Goal: Information Seeking & Learning: Learn about a topic

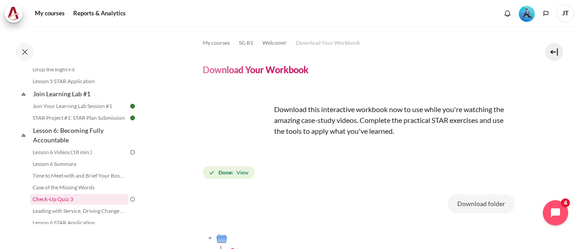
scroll to position [455, 0]
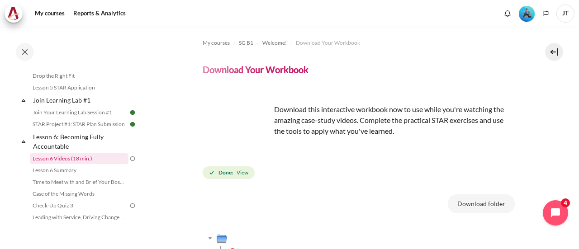
click at [74, 164] on link "Lesson 6 Videos (18 min.)" at bounding box center [79, 158] width 99 height 11
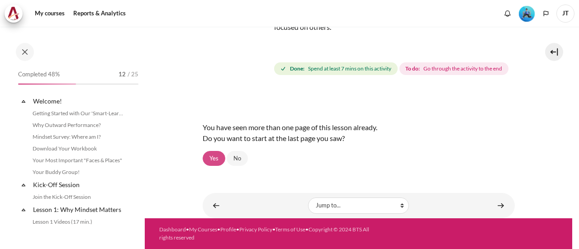
scroll to position [477, 0]
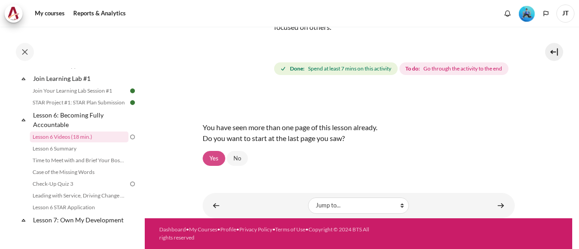
click at [211, 159] on link "Yes" at bounding box center [214, 158] width 23 height 15
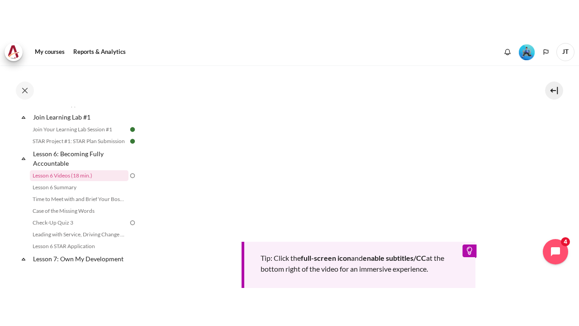
scroll to position [272, 0]
